Goal: Task Accomplishment & Management: Use online tool/utility

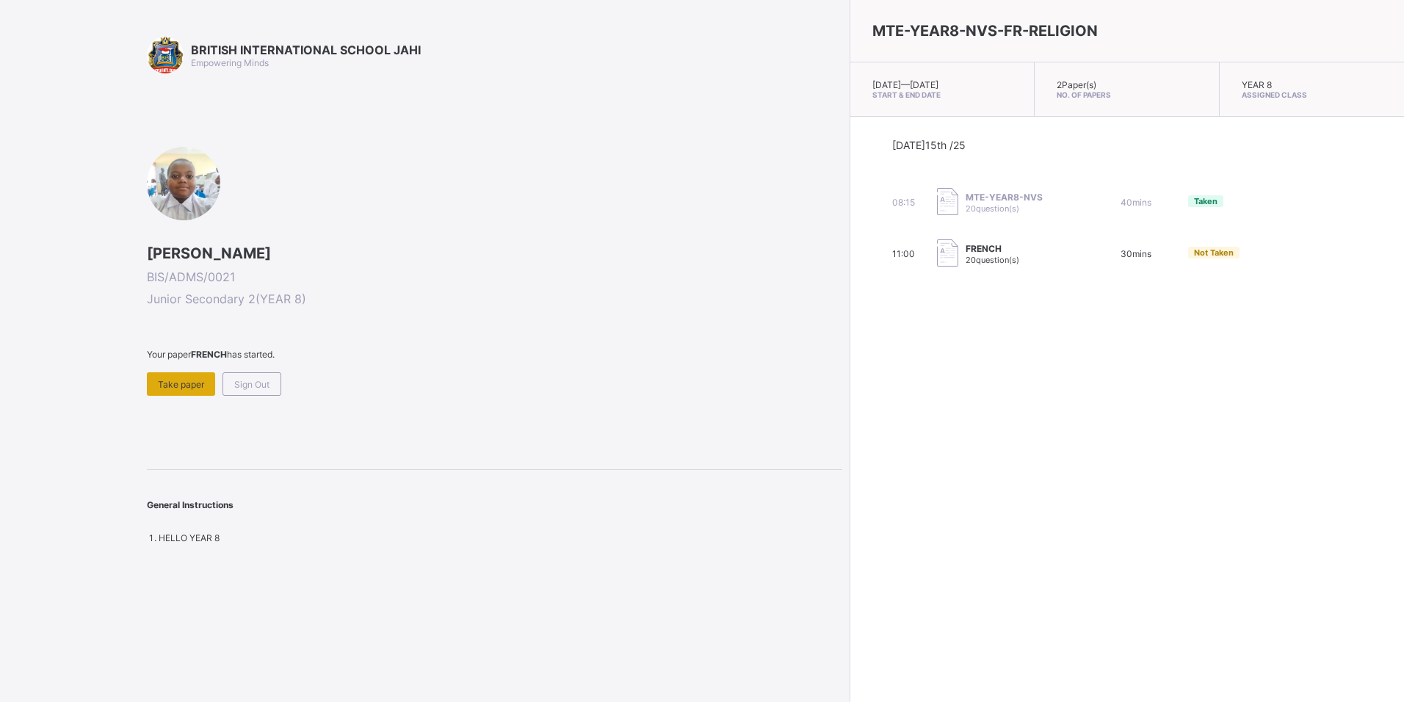
click at [198, 381] on span "Take paper" at bounding box center [181, 384] width 46 height 11
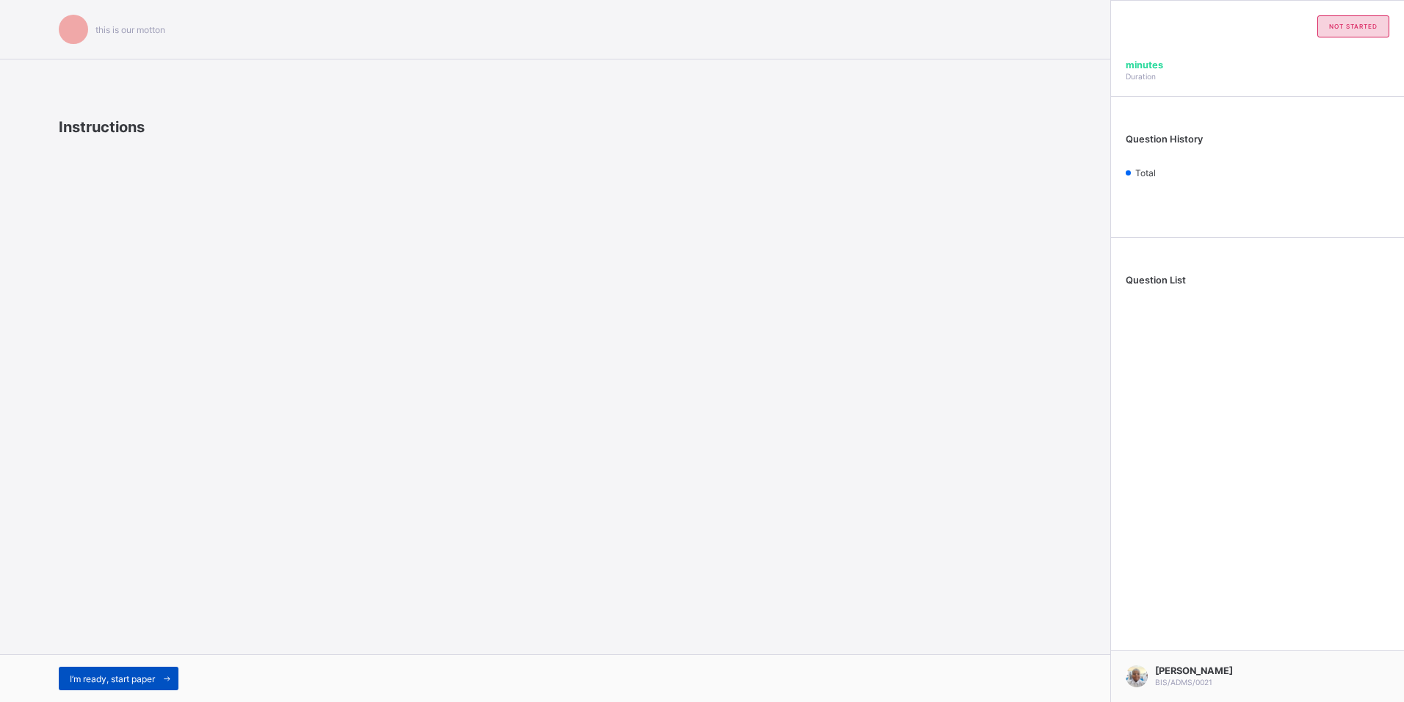
click at [162, 670] on span at bounding box center [166, 678] width 23 height 23
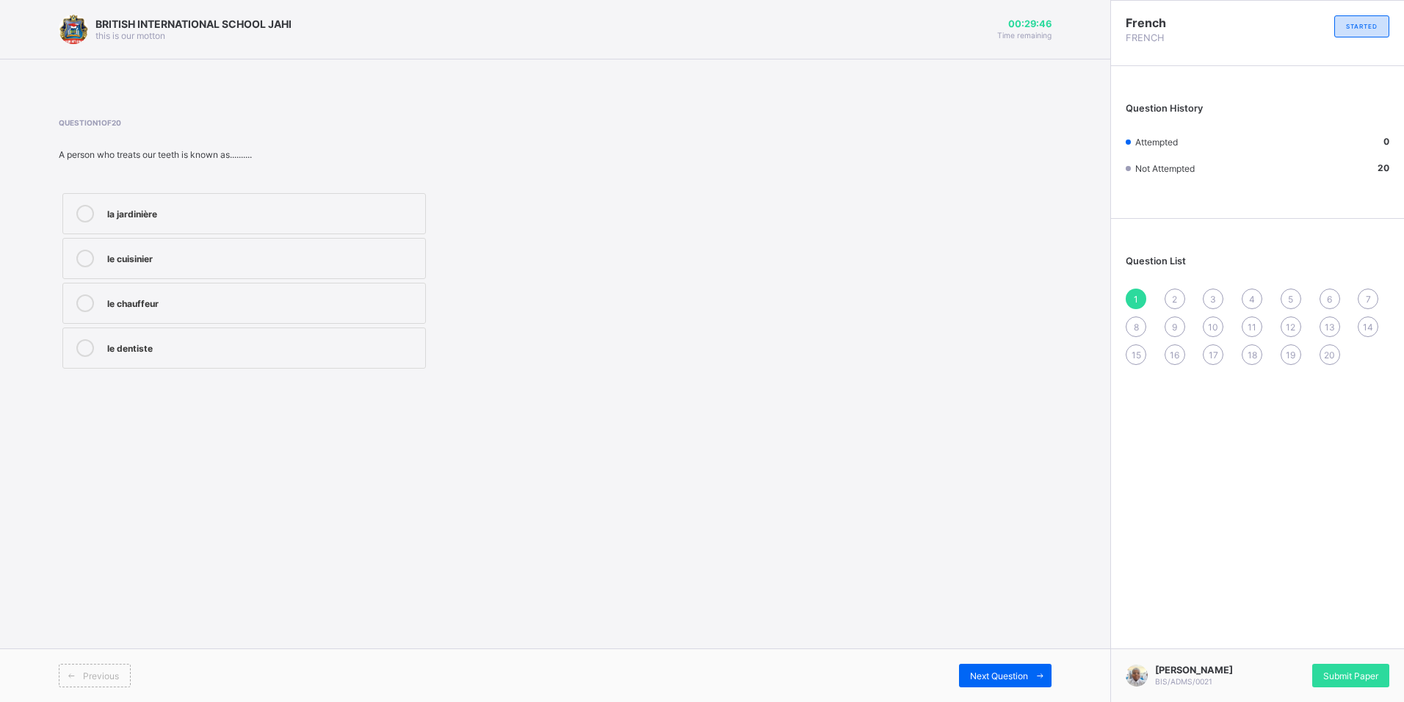
click at [264, 355] on div "le dentiste" at bounding box center [262, 348] width 311 height 18
click at [996, 683] on div "Next Question" at bounding box center [1005, 675] width 93 height 23
click at [281, 265] on div "Le pétit" at bounding box center [262, 259] width 311 height 18
click at [1027, 680] on span "Next Question" at bounding box center [999, 675] width 58 height 11
click at [202, 300] on div "Je m'appelle" at bounding box center [262, 301] width 311 height 15
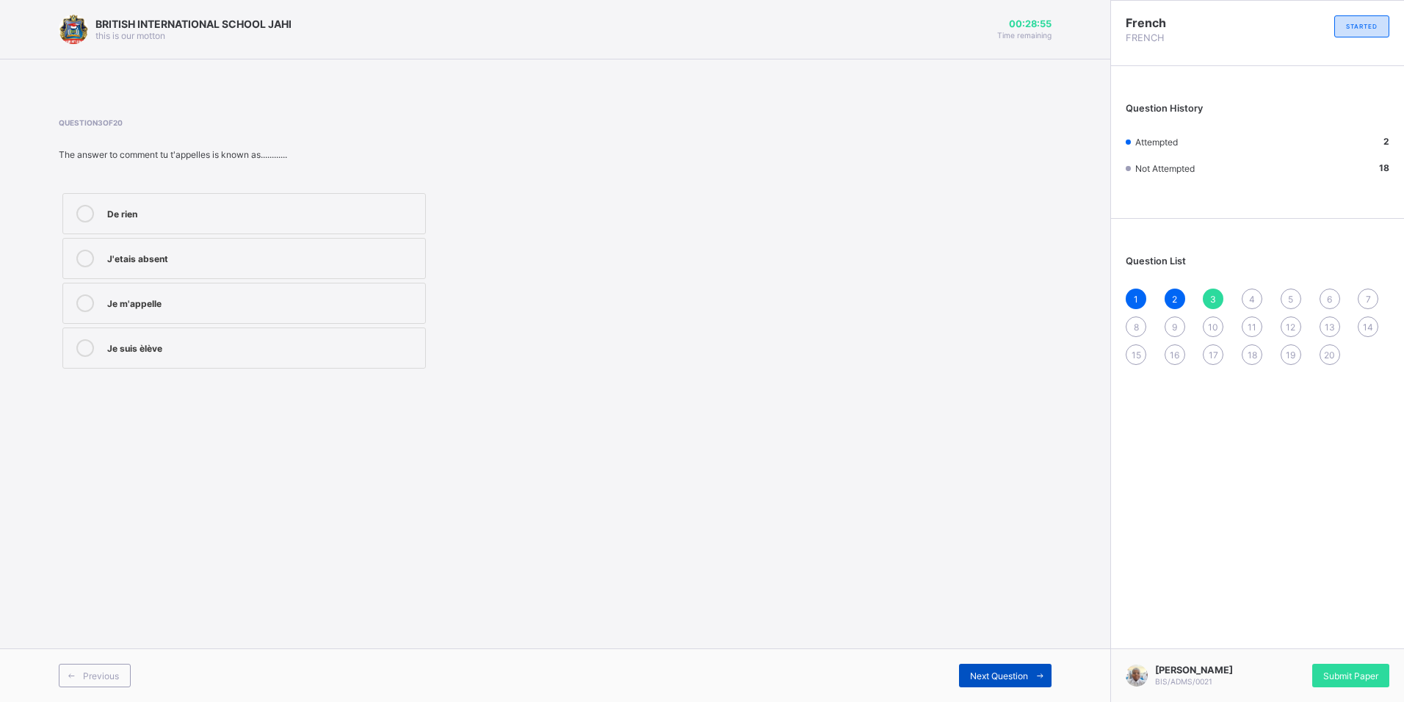
click at [993, 673] on span "Next Question" at bounding box center [999, 675] width 58 height 11
click at [205, 306] on div "le père" at bounding box center [262, 301] width 311 height 15
click at [1017, 681] on span "Next Question" at bounding box center [999, 675] width 58 height 11
click at [182, 253] on div "She is gentle" at bounding box center [262, 257] width 311 height 15
click at [1005, 677] on span "Next Question" at bounding box center [999, 675] width 58 height 11
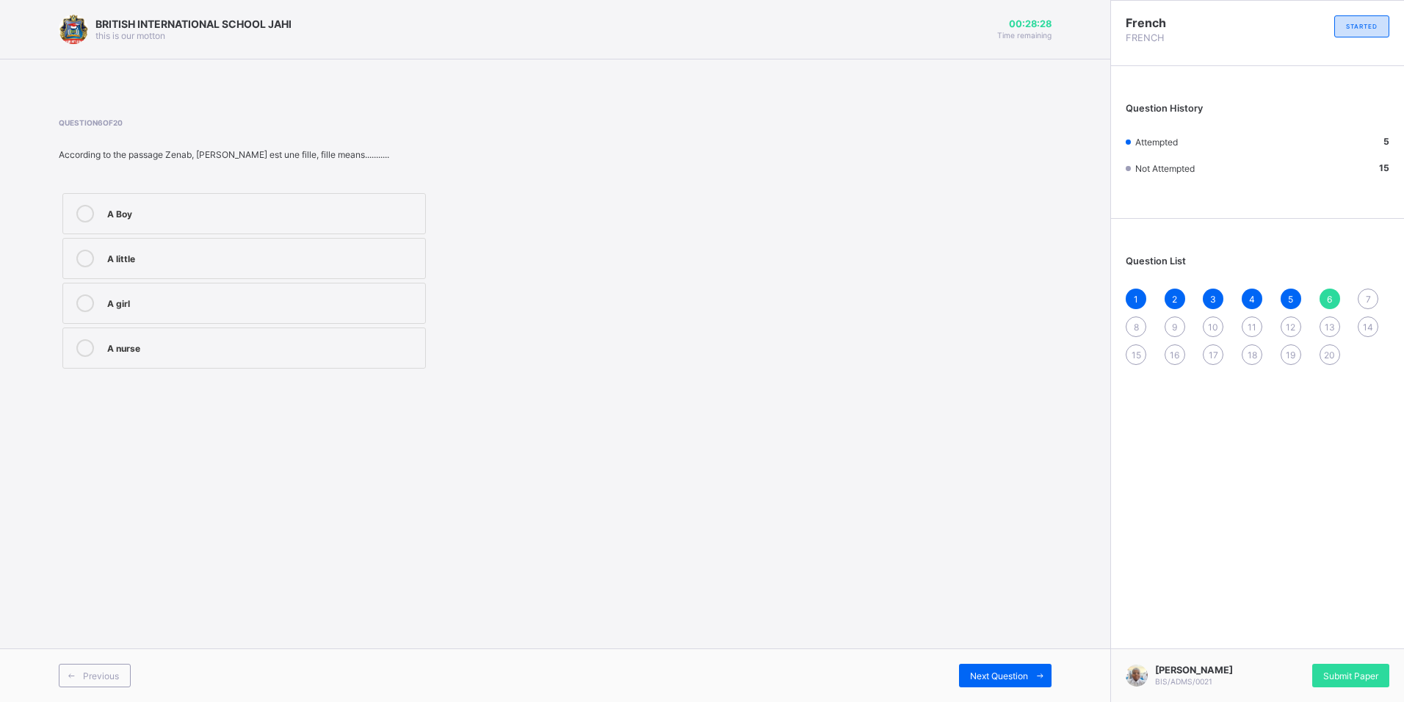
click at [288, 311] on div "A girl" at bounding box center [262, 303] width 311 height 18
click at [974, 686] on div "Next Question" at bounding box center [1005, 675] width 93 height 23
click at [333, 222] on label "Mai" at bounding box center [243, 213] width 363 height 41
click at [1044, 673] on icon at bounding box center [1040, 676] width 11 height 10
click at [230, 343] on div "Pardon" at bounding box center [262, 346] width 311 height 15
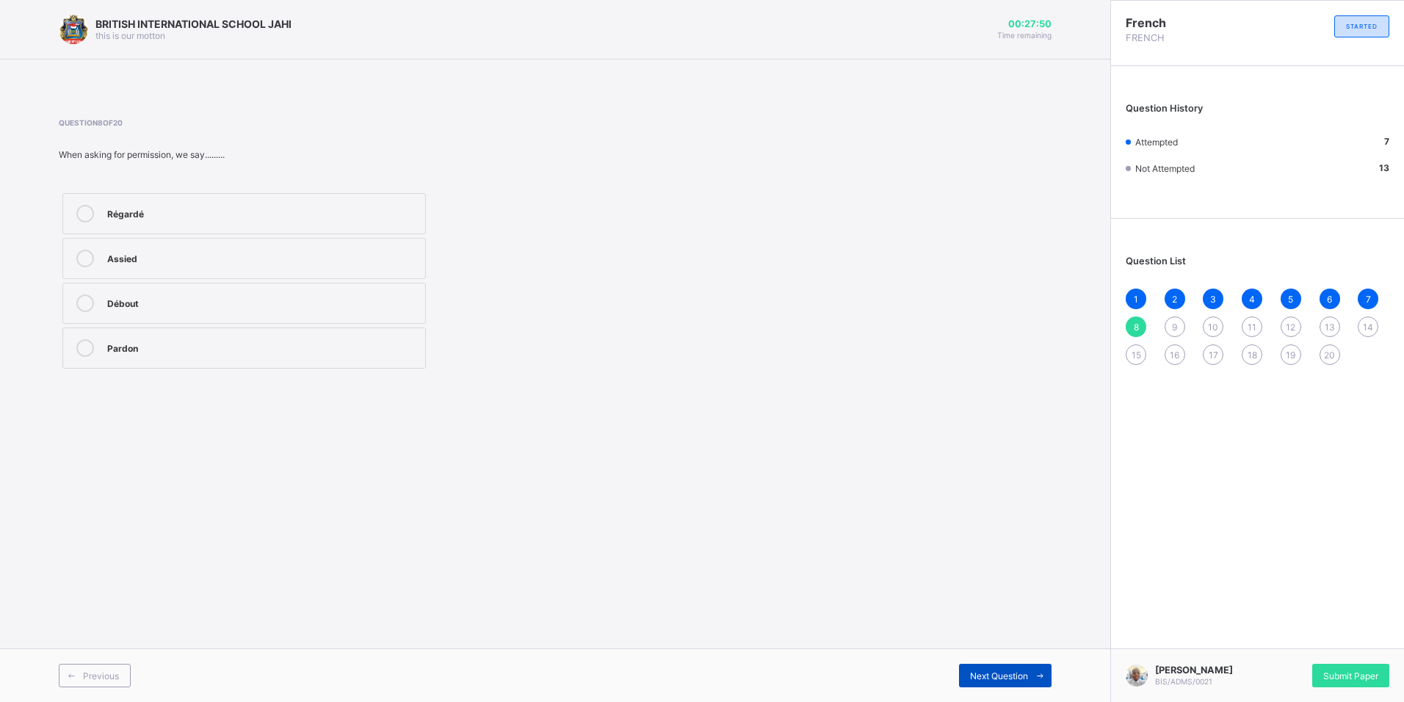
click at [1007, 665] on div "Next Question" at bounding box center [1005, 675] width 93 height 23
click at [198, 264] on div "A friend" at bounding box center [262, 259] width 311 height 18
click at [1044, 672] on icon at bounding box center [1040, 676] width 11 height 10
click at [288, 211] on div "Dimanche" at bounding box center [262, 212] width 311 height 15
click at [1014, 670] on span "Next Question" at bounding box center [999, 675] width 58 height 11
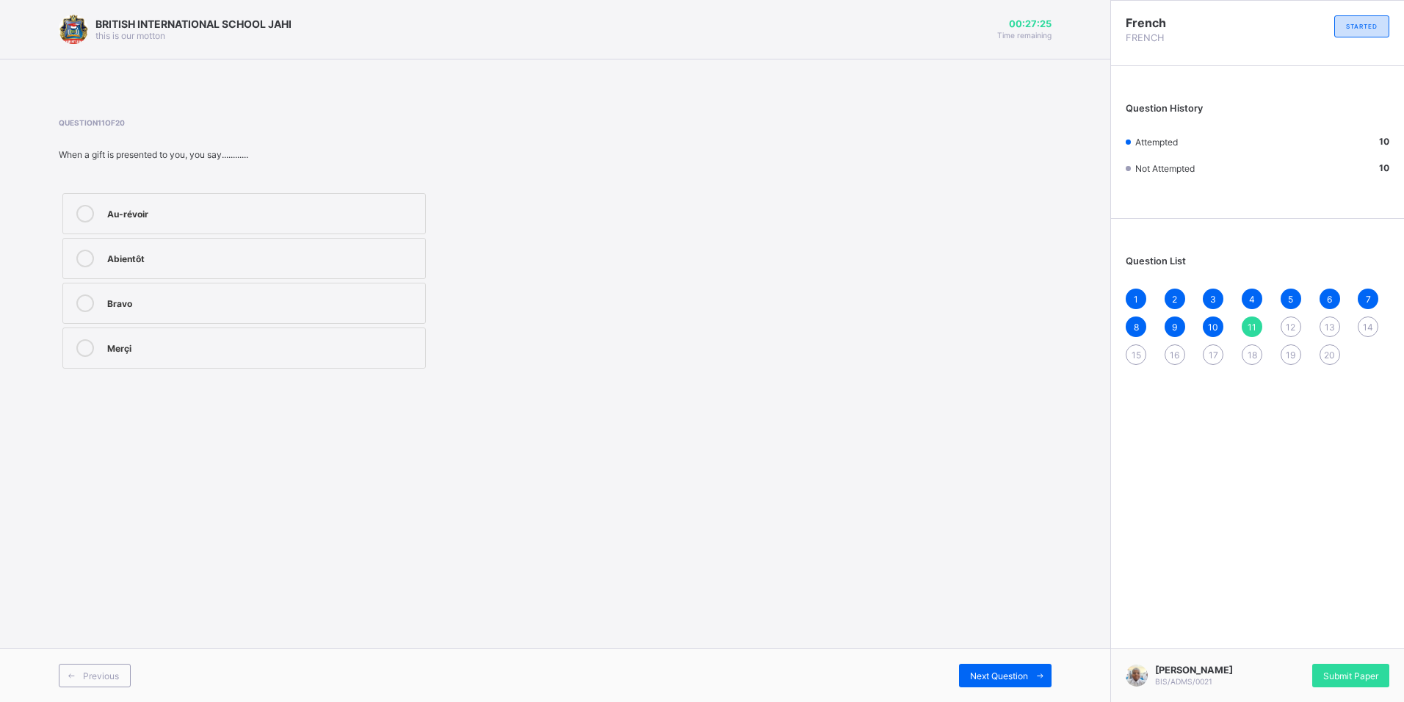
click at [221, 338] on label "Merçi" at bounding box center [243, 347] width 363 height 41
click at [959, 673] on div "Next Question" at bounding box center [1005, 675] width 93 height 23
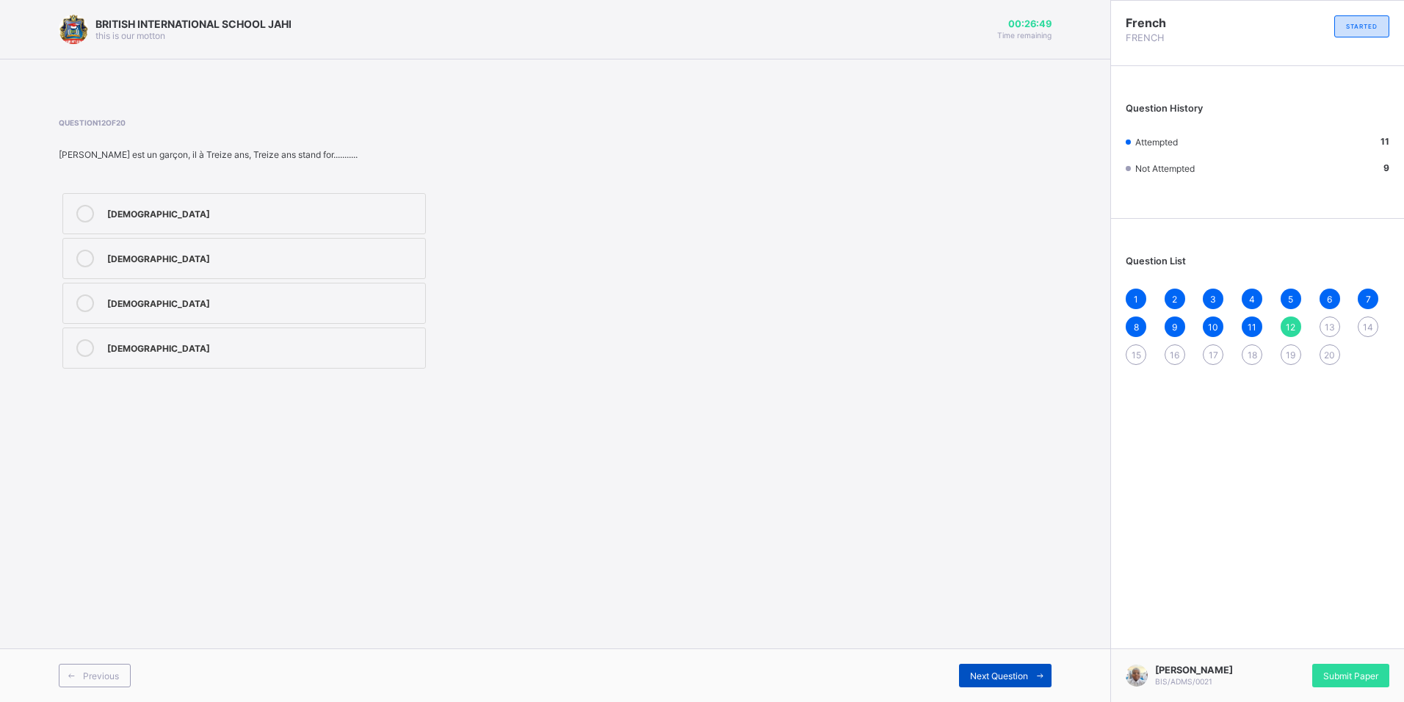
click at [1045, 673] on icon at bounding box center [1040, 676] width 11 height 10
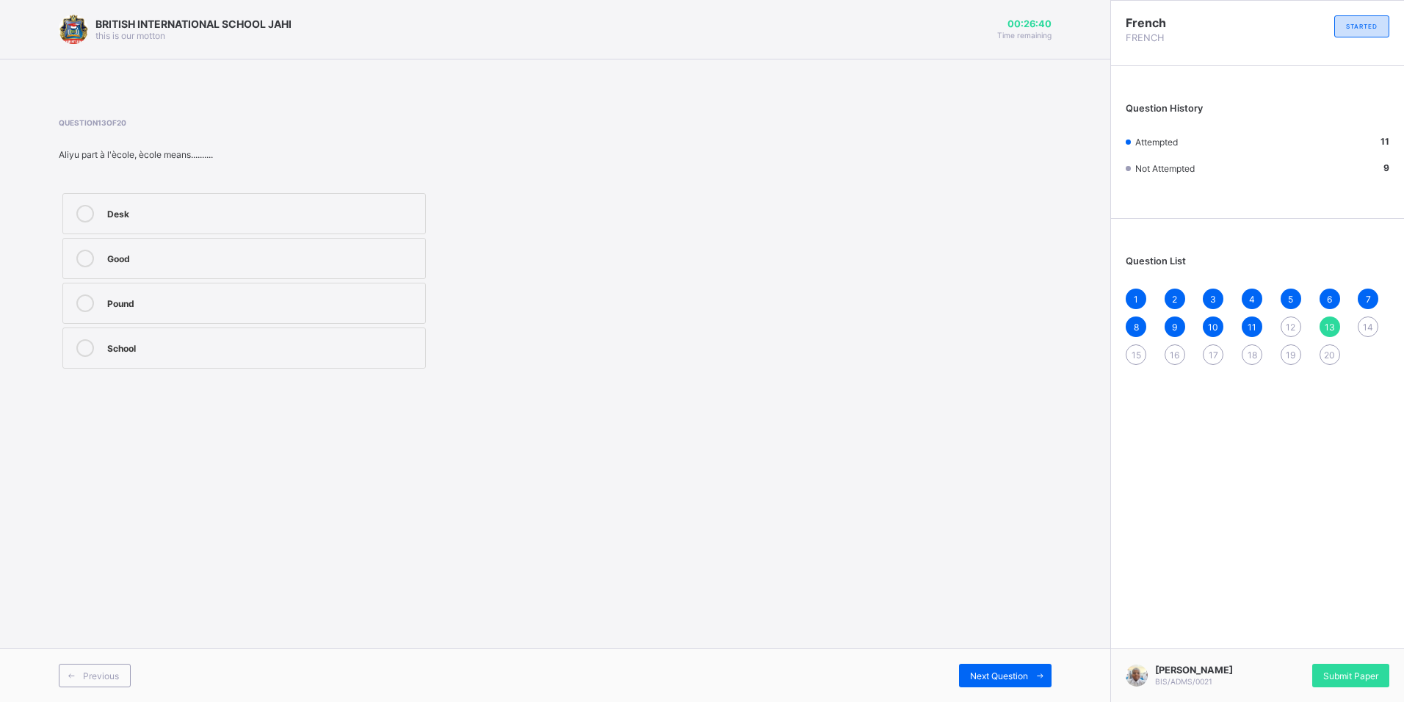
click at [226, 345] on div "School" at bounding box center [262, 346] width 311 height 15
click at [1032, 679] on span at bounding box center [1039, 675] width 23 height 23
click at [220, 308] on div "l' infirmière" at bounding box center [262, 301] width 311 height 15
click at [1025, 682] on div "Next Question" at bounding box center [1005, 675] width 93 height 23
click at [314, 270] on label "le banquier" at bounding box center [243, 258] width 363 height 41
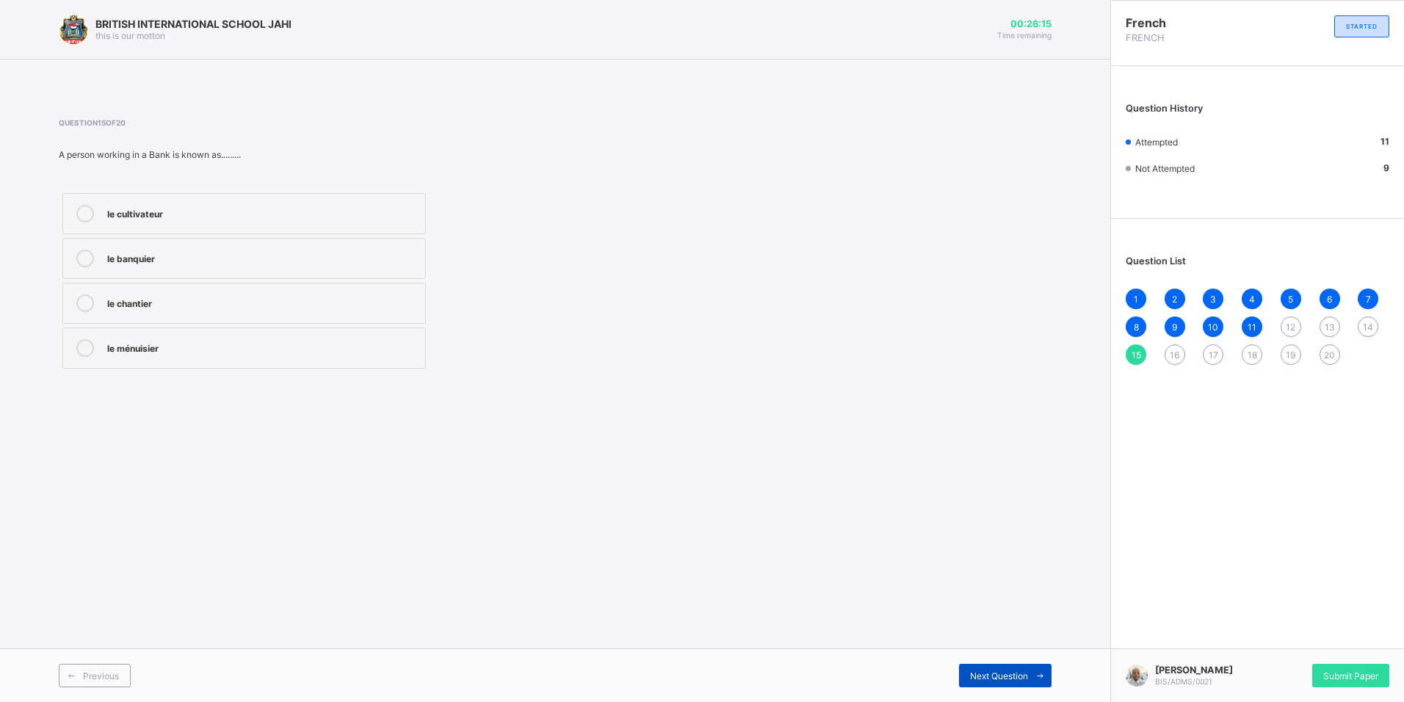
click at [1005, 677] on span "Next Question" at bounding box center [999, 675] width 58 height 11
click at [198, 297] on div "Bon àprèsmidi" at bounding box center [262, 301] width 311 height 15
click at [1001, 677] on span "Next Question" at bounding box center [999, 675] width 58 height 11
click at [198, 221] on div "Bonne-nuit" at bounding box center [262, 214] width 311 height 18
click at [996, 685] on div "Next Question" at bounding box center [1005, 675] width 93 height 23
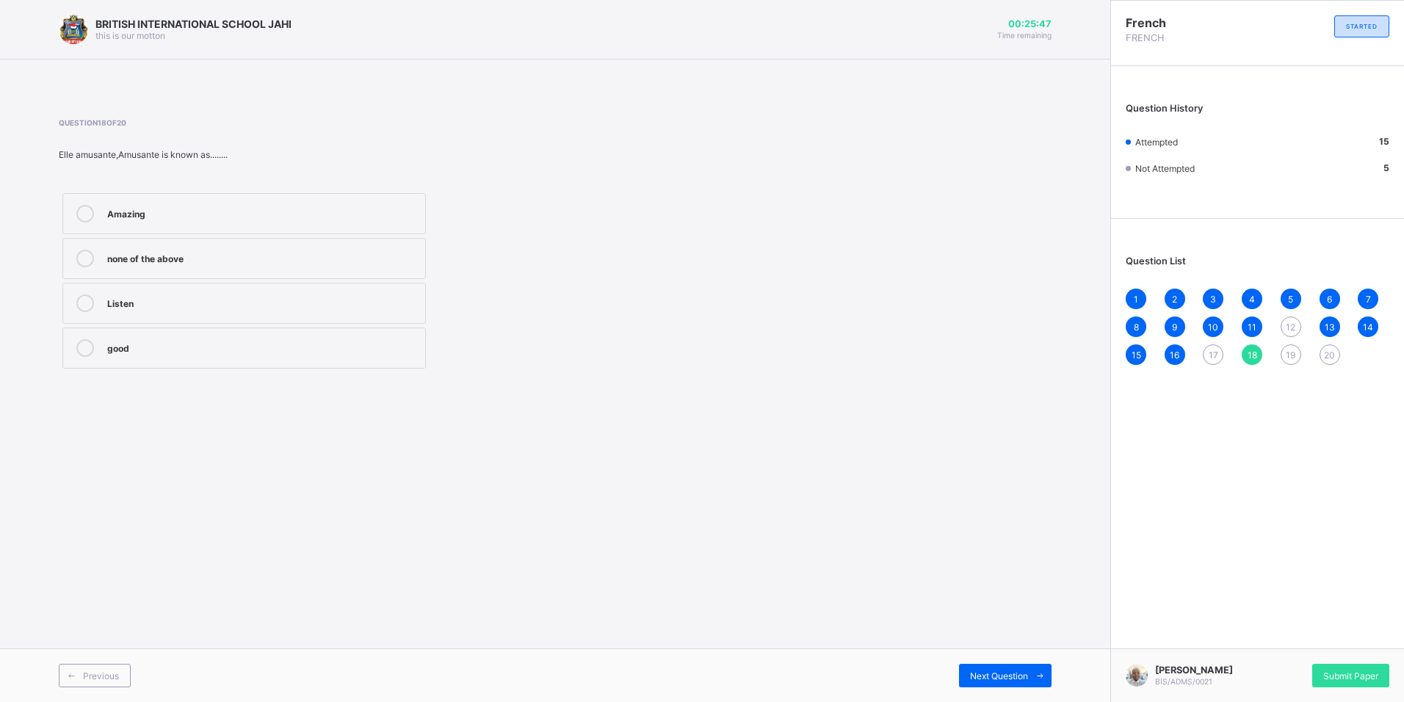
click at [211, 217] on div "Amazing" at bounding box center [262, 212] width 311 height 15
click at [990, 665] on div "Next Question" at bounding box center [1005, 675] width 93 height 23
click at [303, 217] on div "She is courageous" at bounding box center [262, 212] width 311 height 15
click at [961, 671] on div "Next Question" at bounding box center [1005, 675] width 93 height 23
click at [239, 352] on div "My brother is there" at bounding box center [262, 346] width 311 height 15
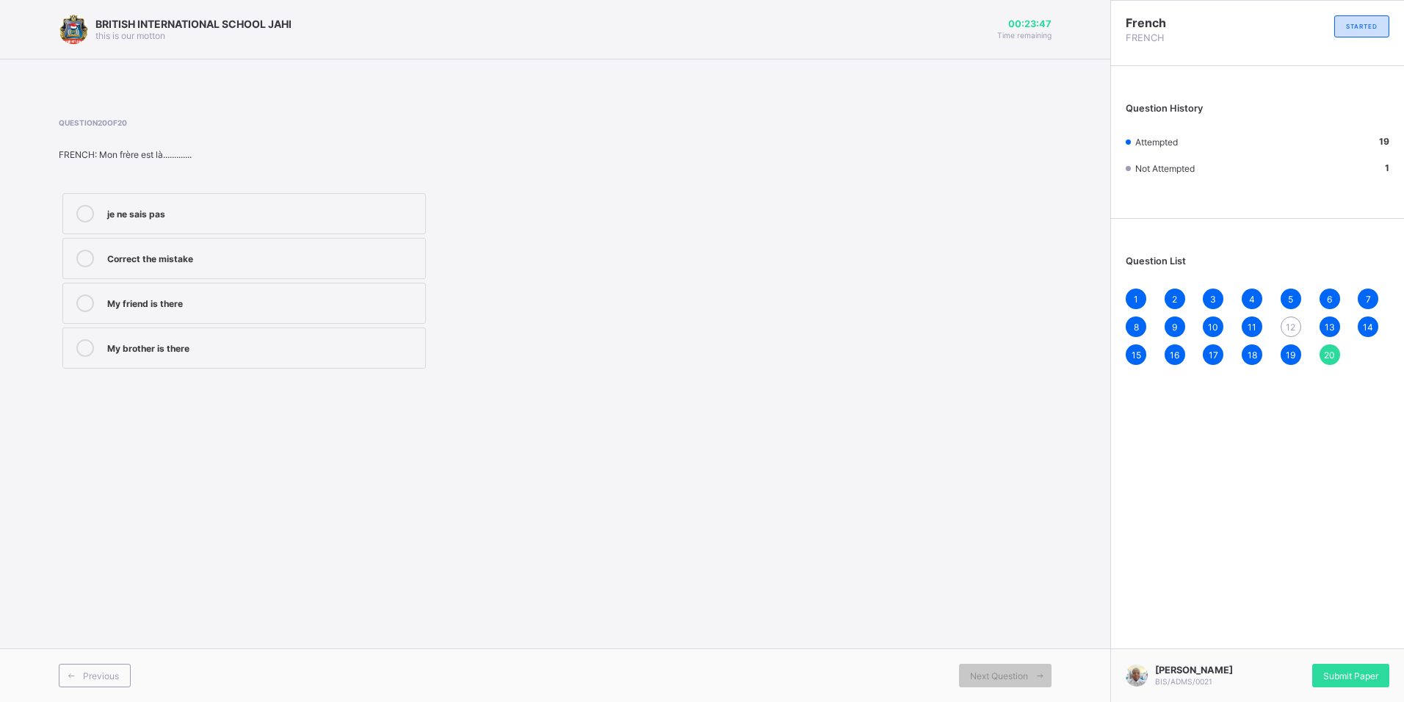
click at [1290, 327] on span "12" at bounding box center [1291, 327] width 10 height 11
click at [294, 316] on label "[DEMOGRAPHIC_DATA]" at bounding box center [243, 303] width 363 height 41
click at [1334, 361] on div "20" at bounding box center [1330, 354] width 21 height 21
click at [1287, 330] on span "12" at bounding box center [1291, 327] width 10 height 11
click at [198, 314] on label "[DEMOGRAPHIC_DATA]" at bounding box center [243, 303] width 363 height 41
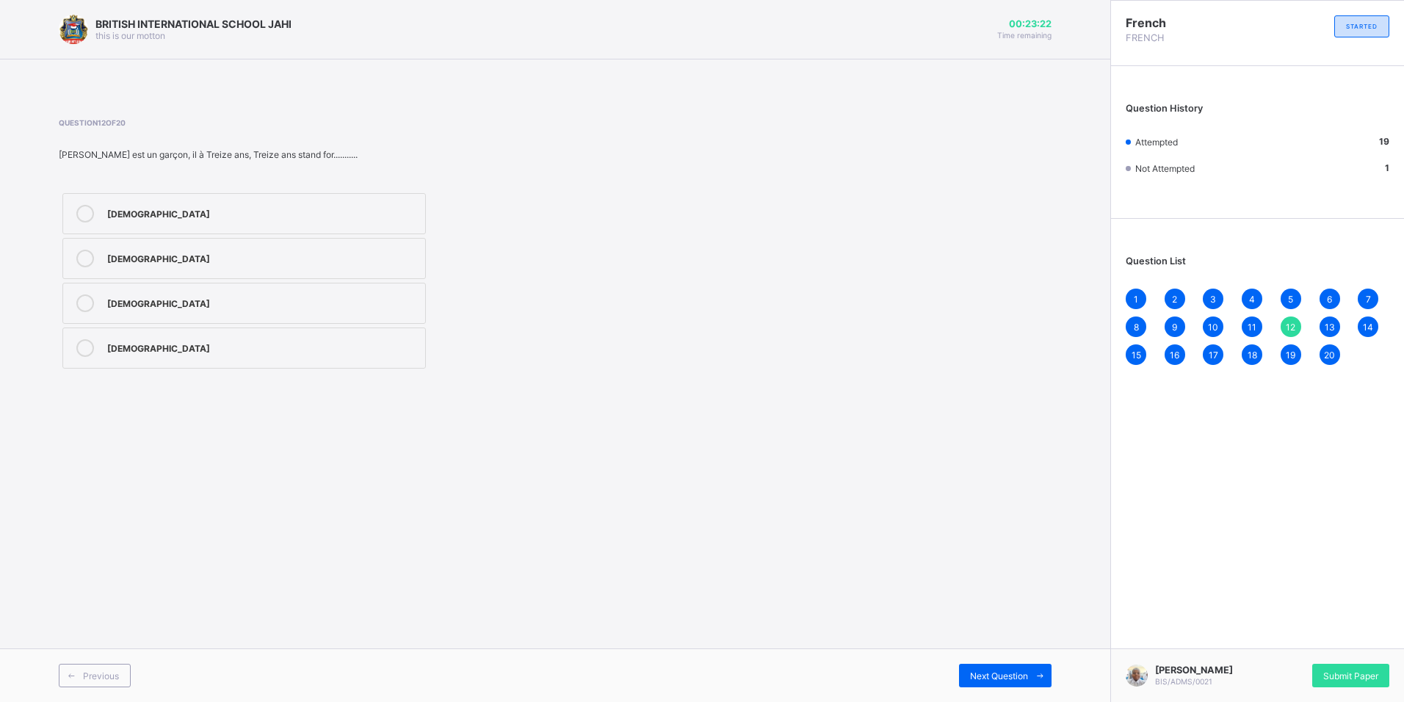
click at [1325, 356] on span "20" at bounding box center [1329, 355] width 11 height 11
click at [1283, 360] on div "19" at bounding box center [1291, 354] width 21 height 21
click at [1342, 676] on div "Submit Paper" at bounding box center [1350, 675] width 77 height 23
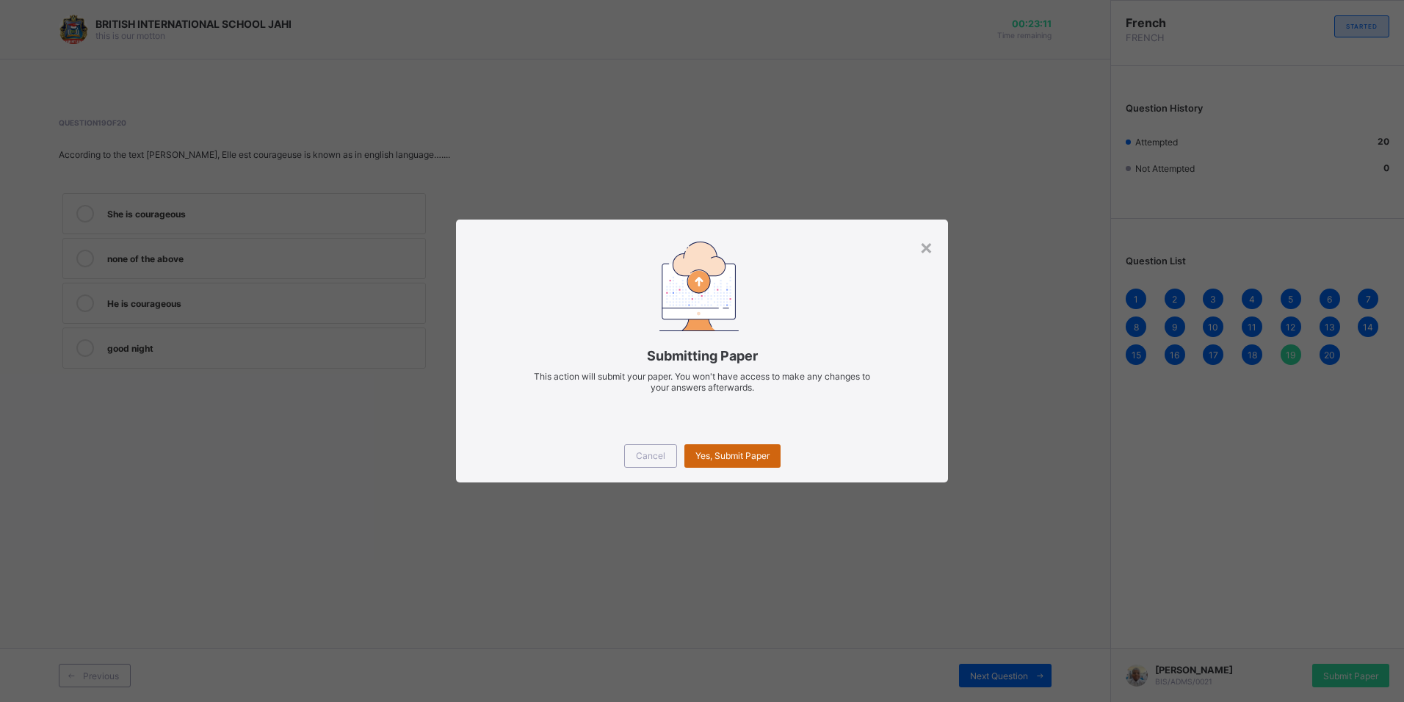
click at [753, 457] on span "Yes, Submit Paper" at bounding box center [732, 455] width 74 height 11
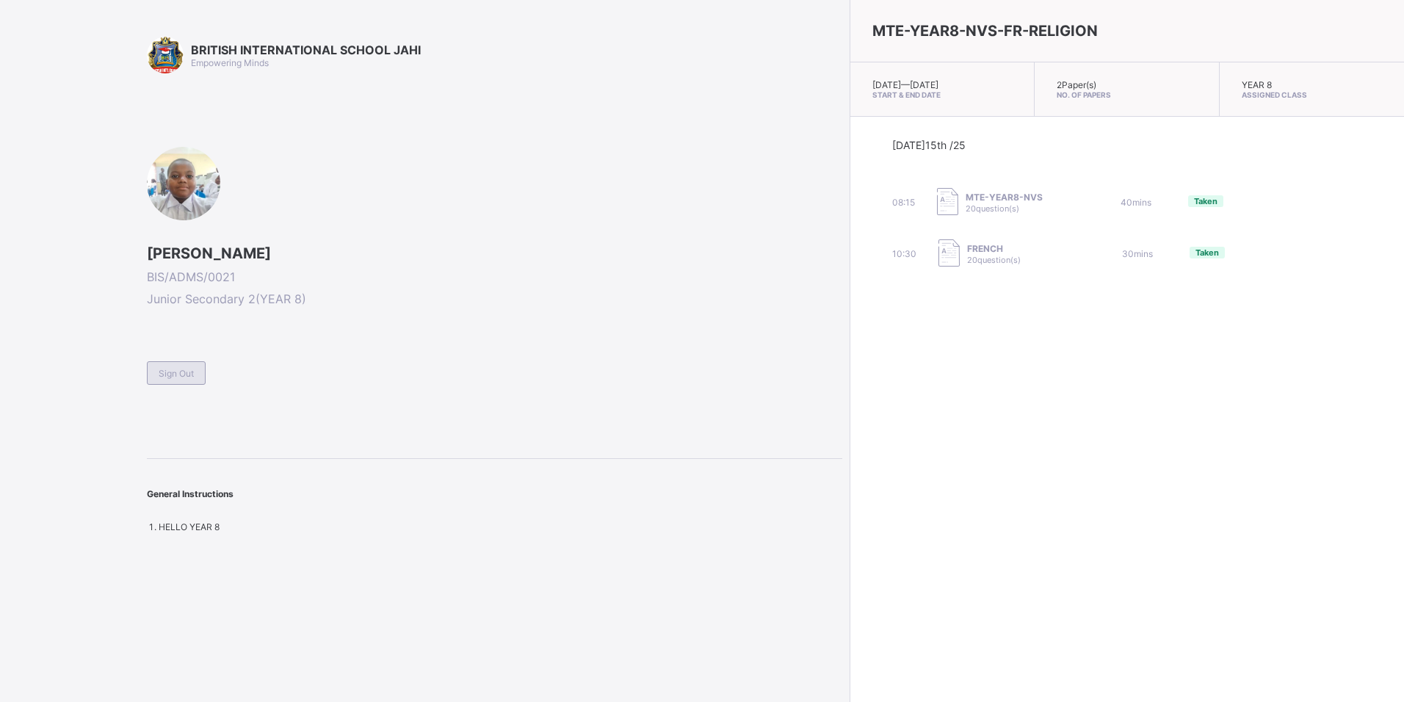
click at [159, 374] on span "Sign Out" at bounding box center [176, 373] width 35 height 11
